Goal: Task Accomplishment & Management: Complete application form

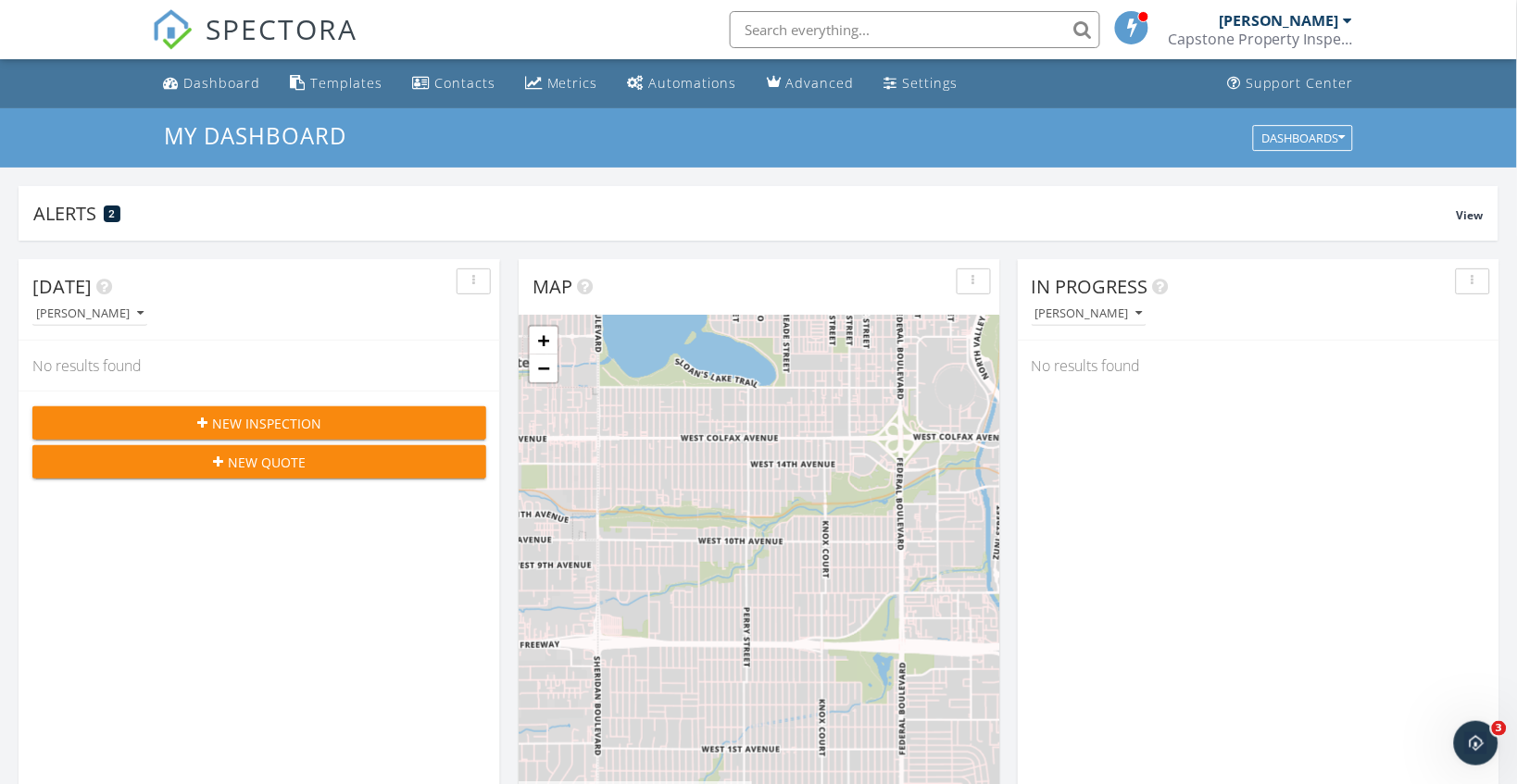
click at [326, 427] on div "New Inspection" at bounding box center [259, 423] width 424 height 19
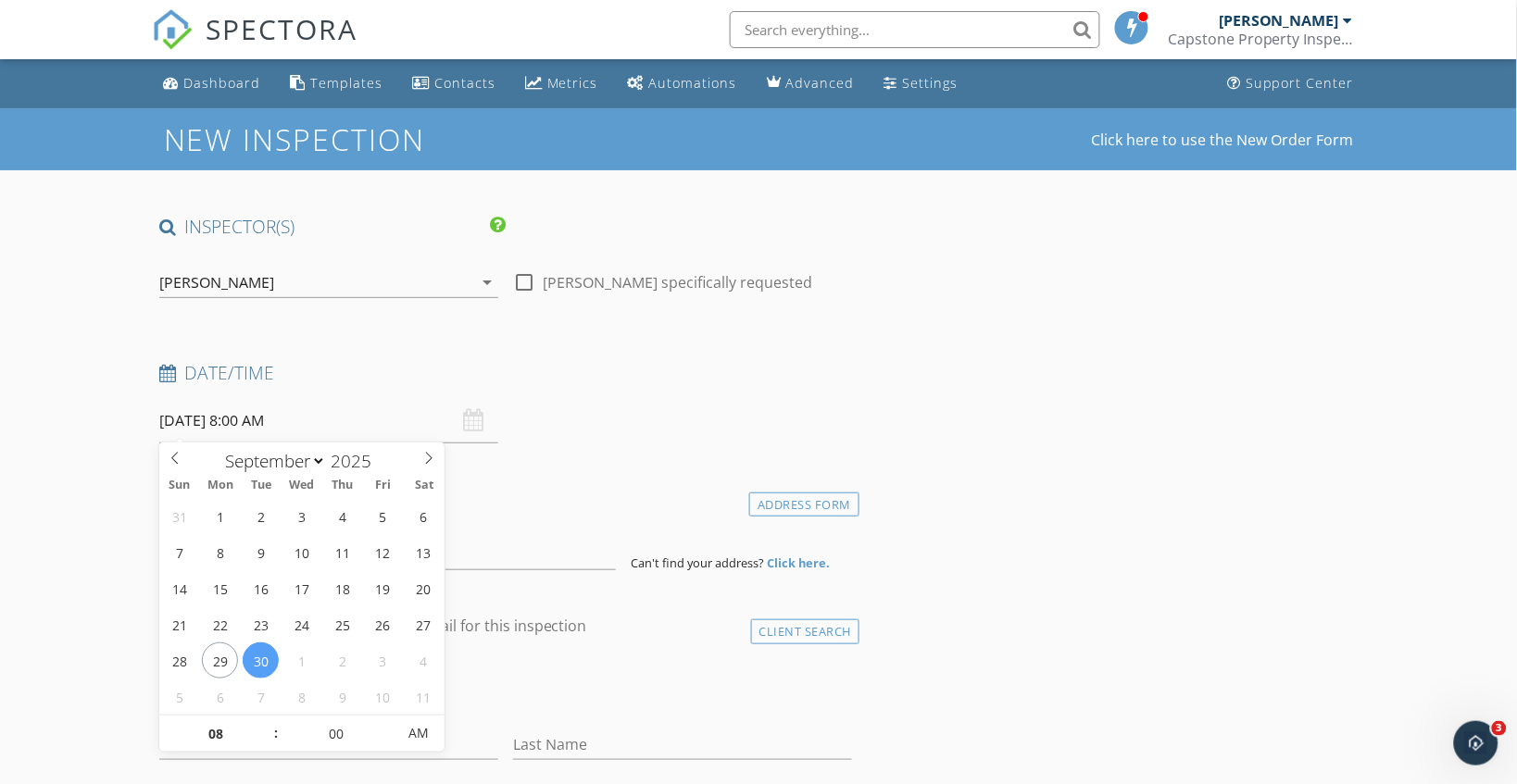
click at [244, 421] on input "[DATE] 8:00 AM" at bounding box center [328, 420] width 339 height 45
select select "9"
type input "[DATE] 8:00 AM"
type input "09"
type input "[DATE] 9:00 AM"
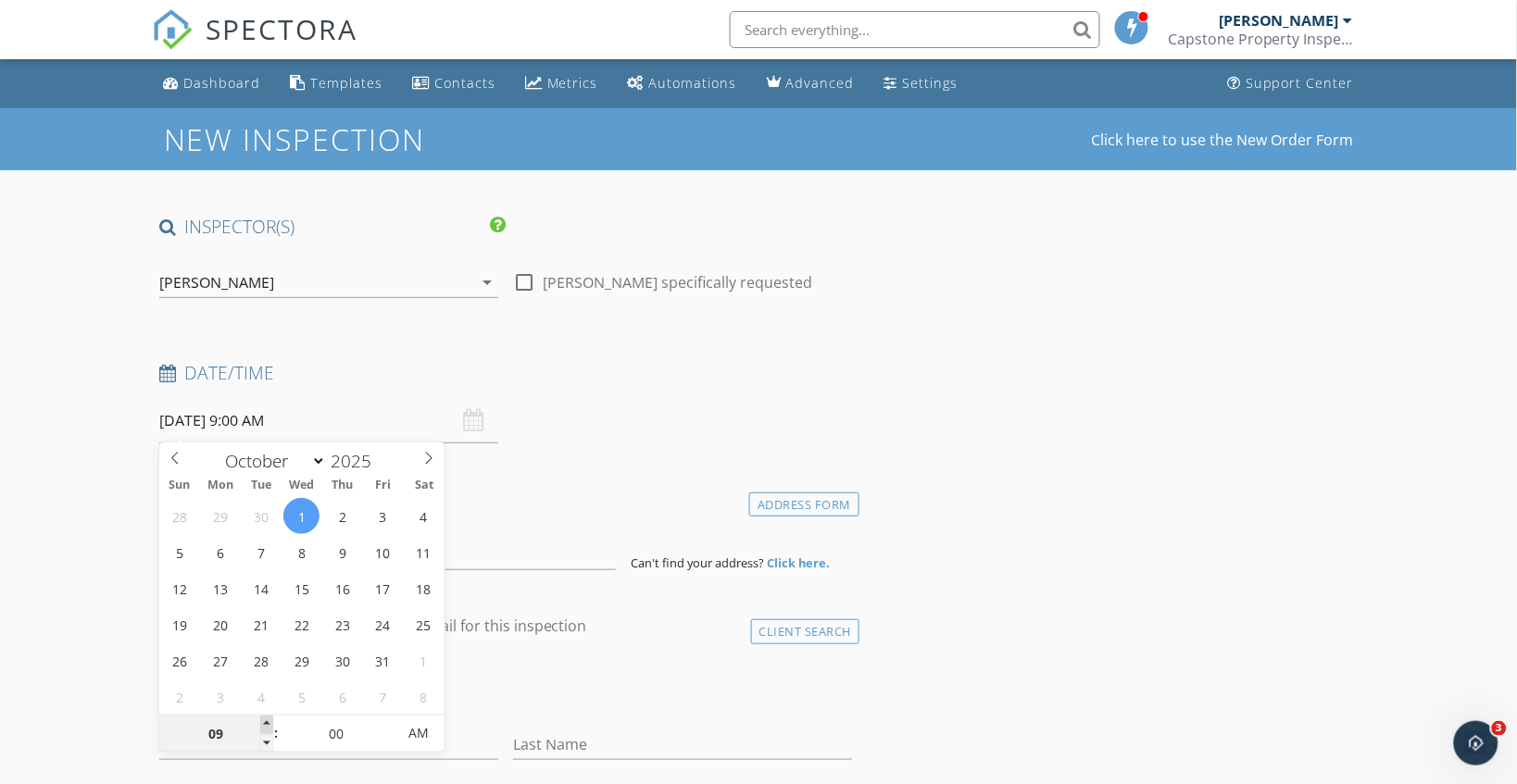
click at [267, 726] on span at bounding box center [266, 725] width 13 height 19
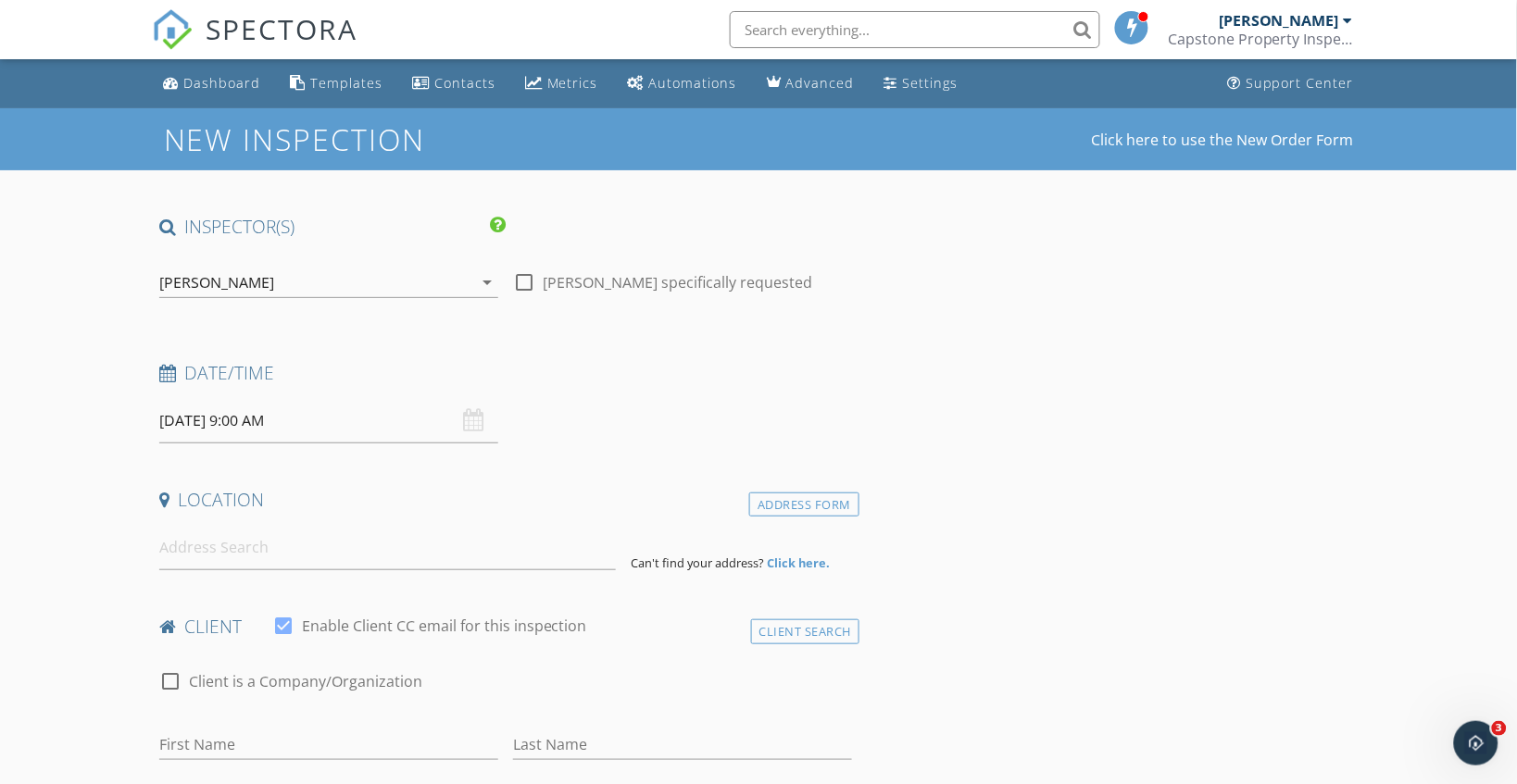
click at [694, 437] on div "Date/Time [DATE] 9:00 AM" at bounding box center [505, 402] width 707 height 82
click at [410, 554] on input at bounding box center [387, 547] width 457 height 45
click at [477, 545] on input "[STREET_ADDRESS]" at bounding box center [387, 547] width 457 height 45
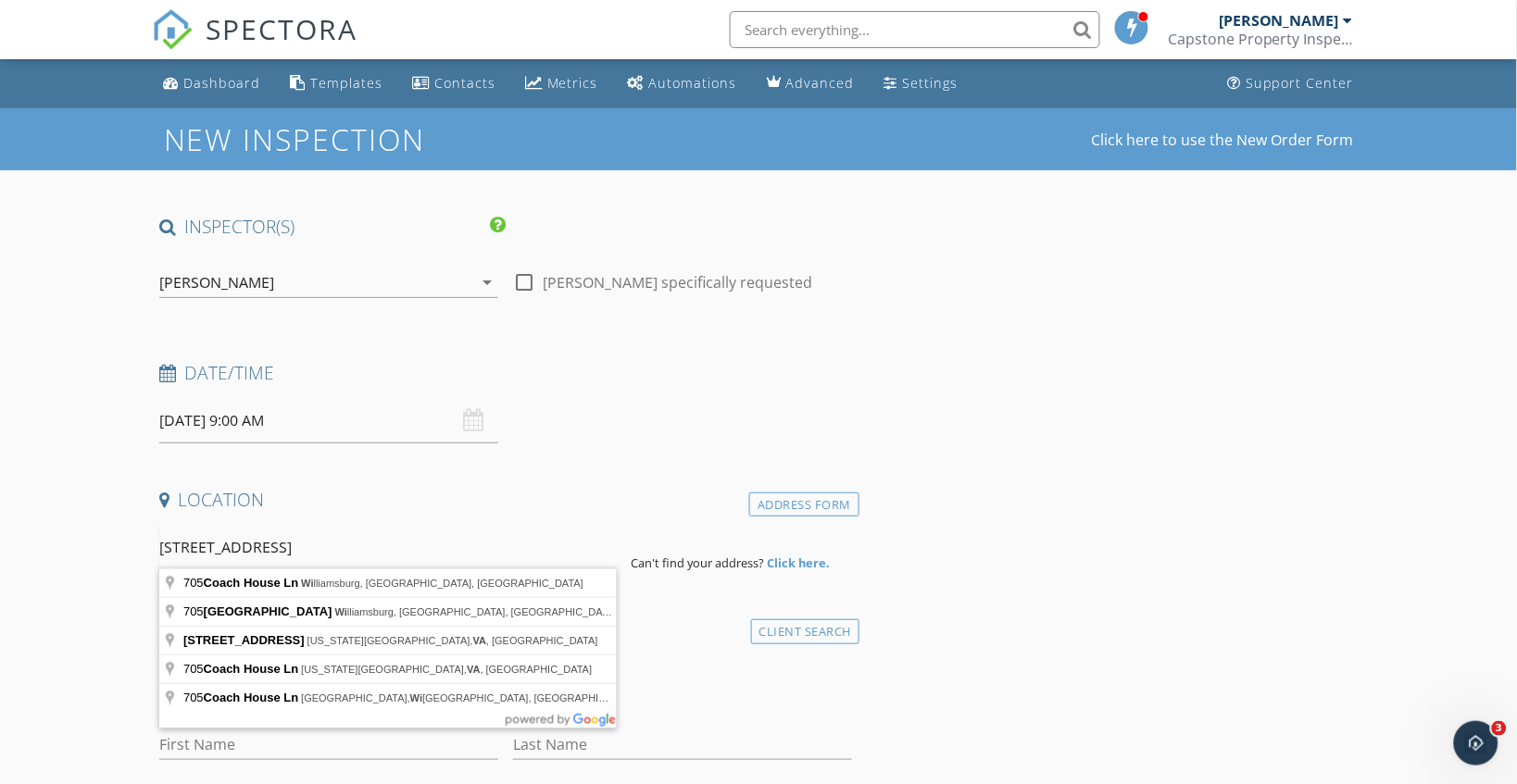
type input "[STREET_ADDRESS],"
